Goal: Information Seeking & Learning: Learn about a topic

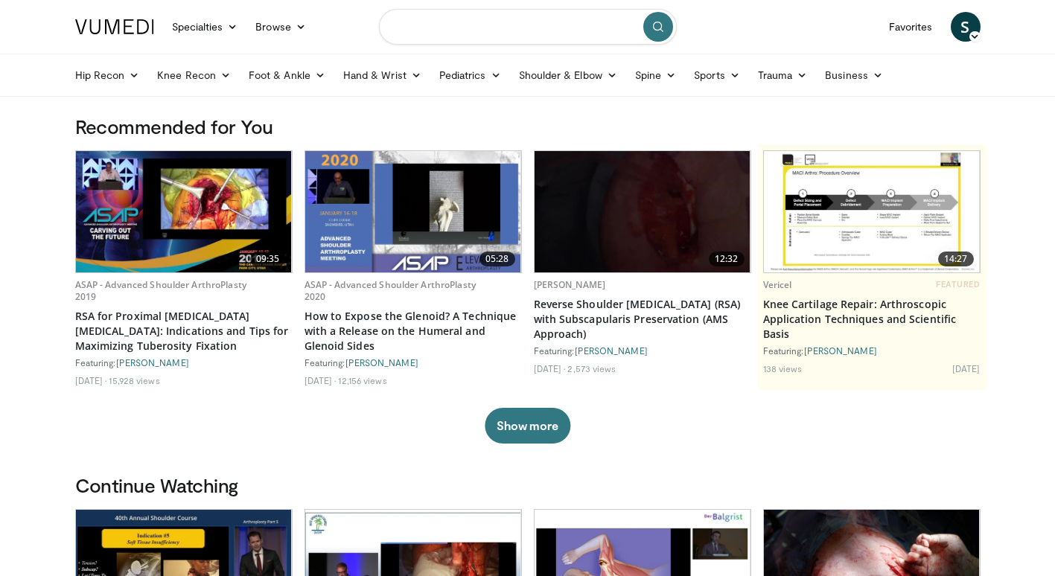
click at [402, 28] on input "Search topics, interventions" at bounding box center [528, 27] width 298 height 36
type input "**********"
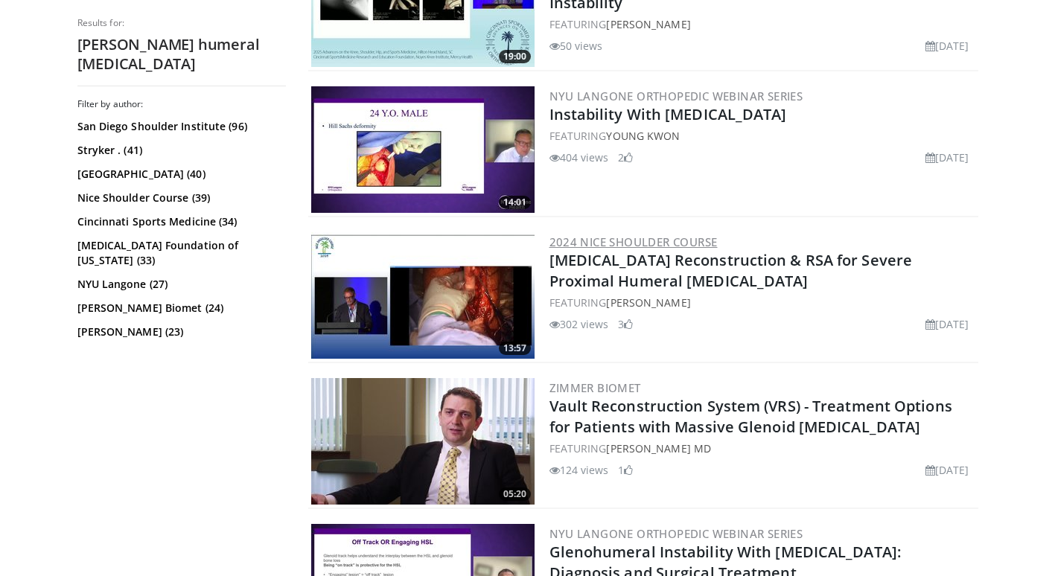
scroll to position [521, 0]
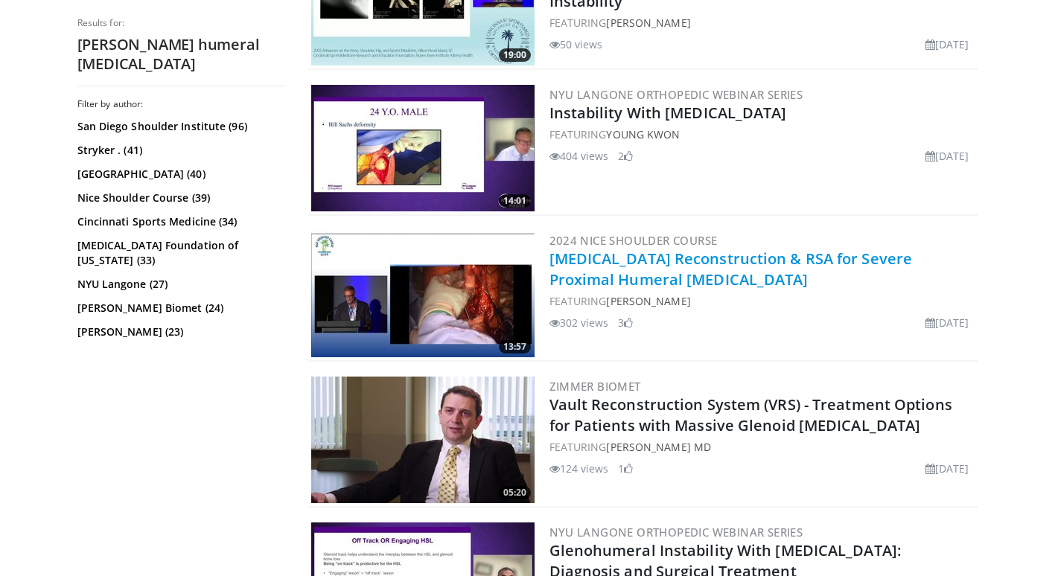
click at [713, 261] on link "[MEDICAL_DATA] Reconstruction & RSA for Severe Proximal Humeral [MEDICAL_DATA]" at bounding box center [730, 269] width 363 height 41
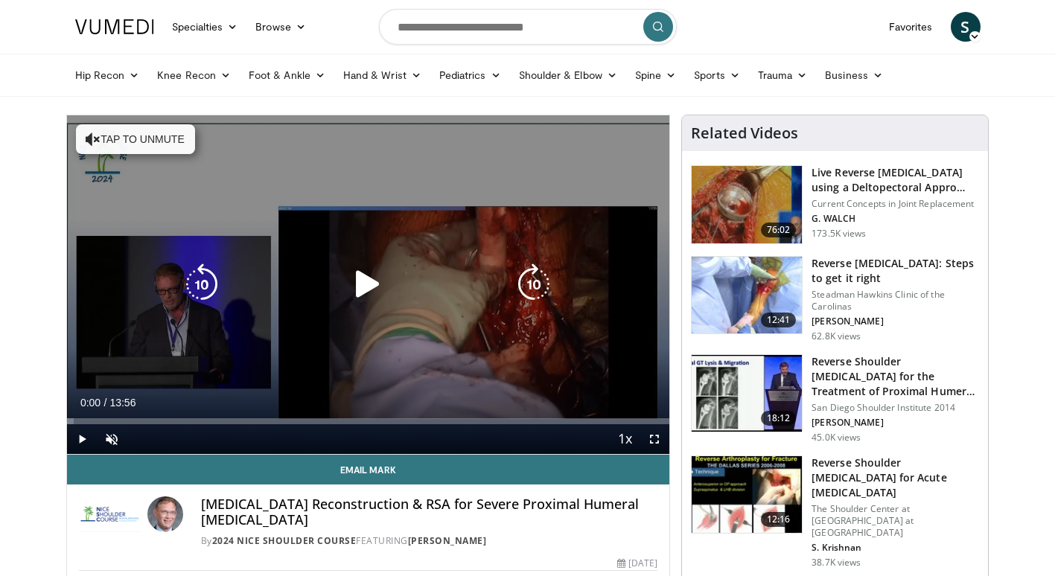
click at [366, 284] on icon "Video Player" at bounding box center [368, 285] width 42 height 42
click at [131, 140] on button "Tap to unmute" at bounding box center [135, 139] width 119 height 30
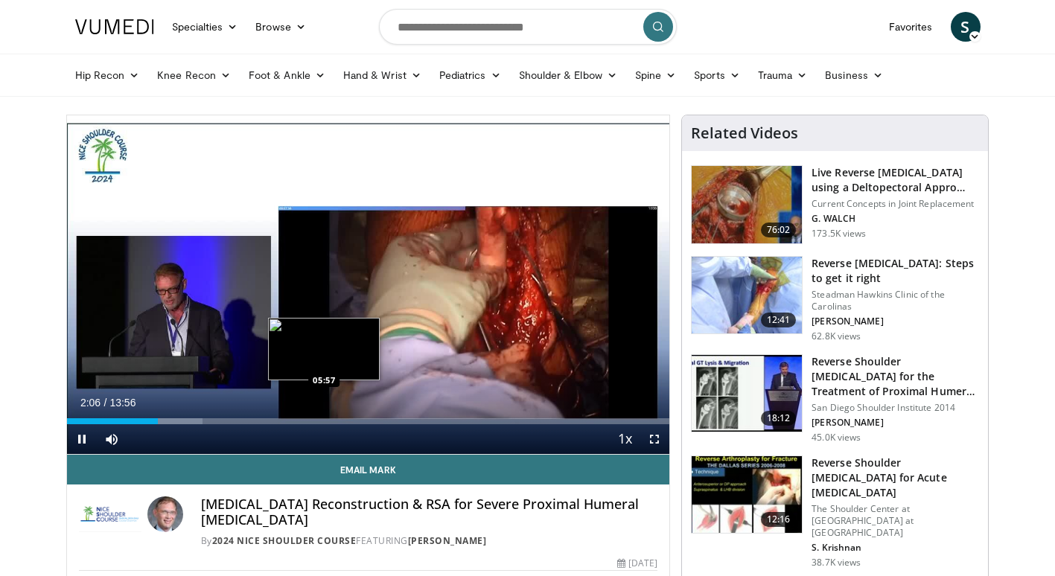
click at [324, 422] on div "Loaded : 22.54% 02:06 05:57" at bounding box center [368, 421] width 603 height 6
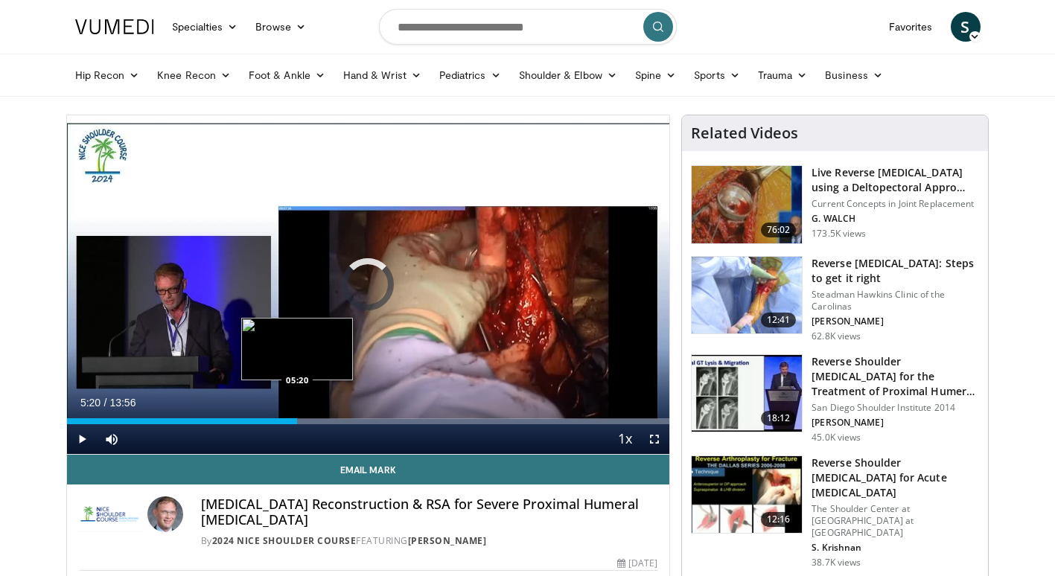
click at [297, 422] on div "05:20" at bounding box center [182, 421] width 231 height 6
